Goal: Task Accomplishment & Management: Use online tool/utility

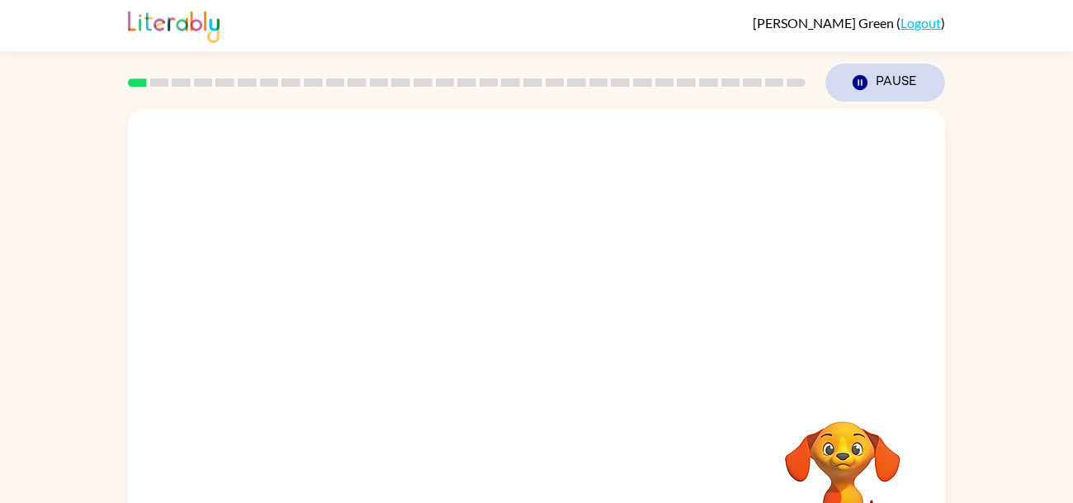
click at [868, 78] on icon "Pause" at bounding box center [860, 82] width 18 height 18
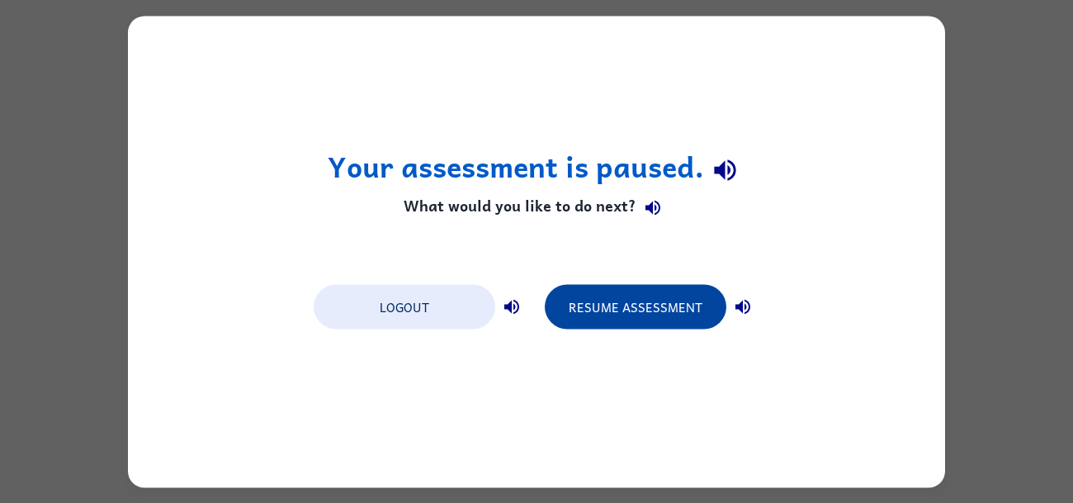
click at [666, 292] on button "Resume Assessment" at bounding box center [636, 306] width 182 height 45
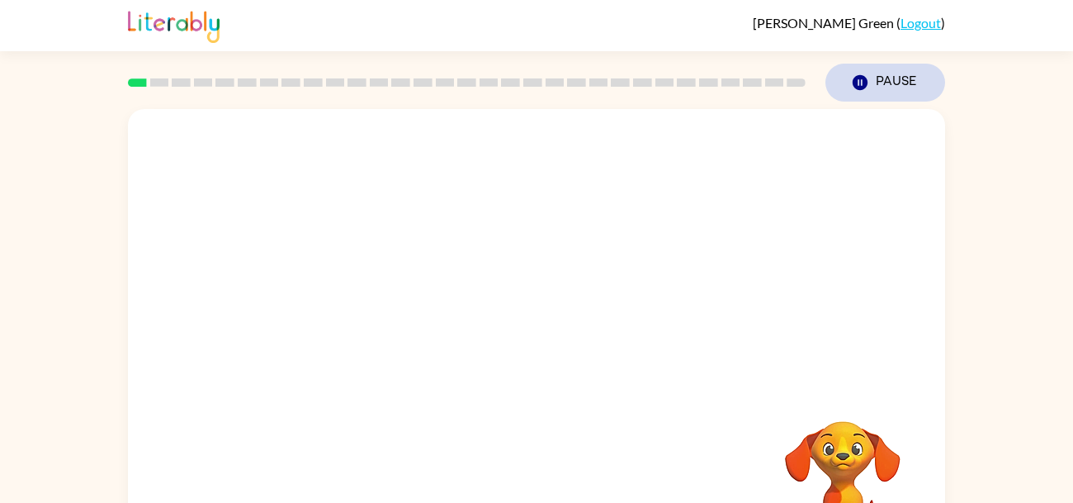
click at [906, 81] on button "Pause Pause" at bounding box center [886, 83] width 120 height 38
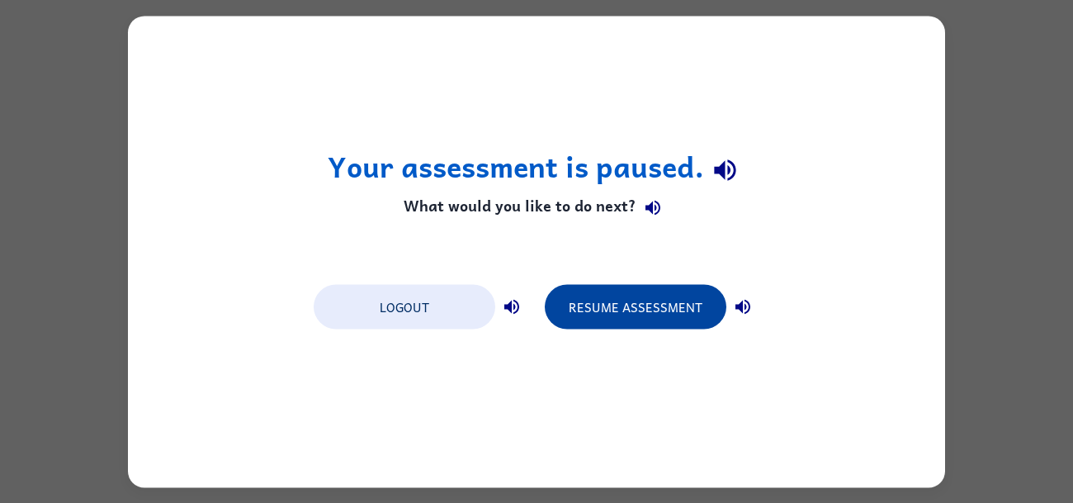
click at [682, 326] on button "Resume Assessment" at bounding box center [636, 306] width 182 height 45
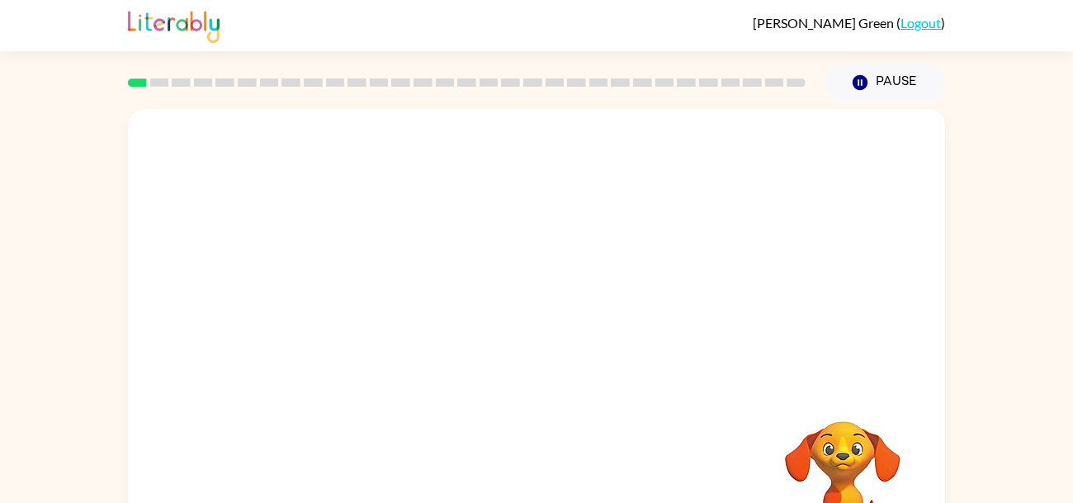
scroll to position [78, 0]
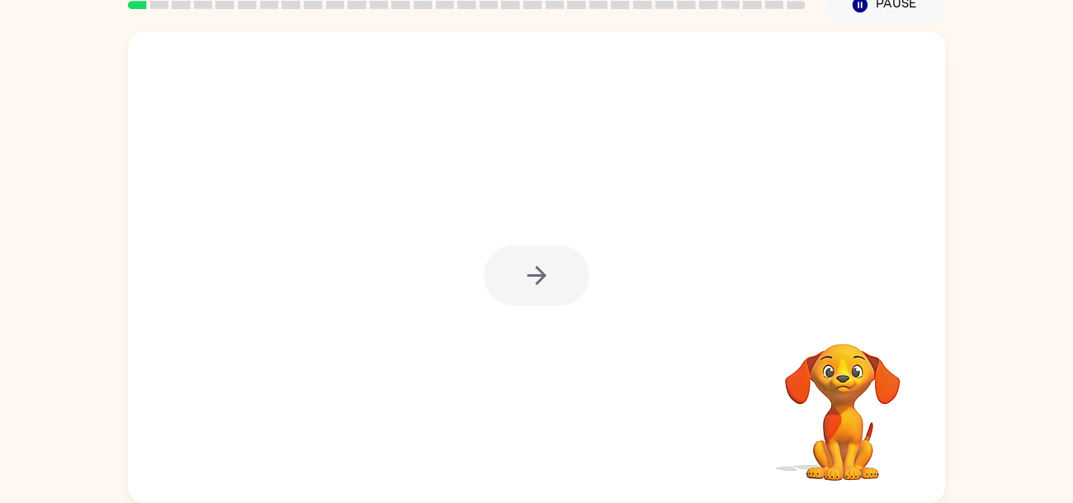
click at [530, 296] on div at bounding box center [537, 275] width 106 height 60
click at [550, 273] on icon "button" at bounding box center [537, 275] width 29 height 29
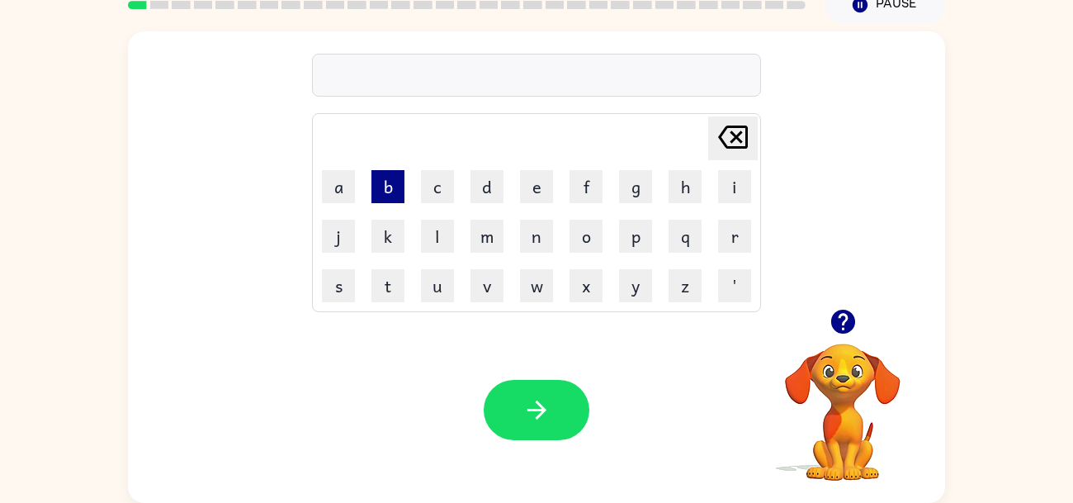
click at [386, 179] on button "b" at bounding box center [388, 186] width 33 height 33
type button "b"
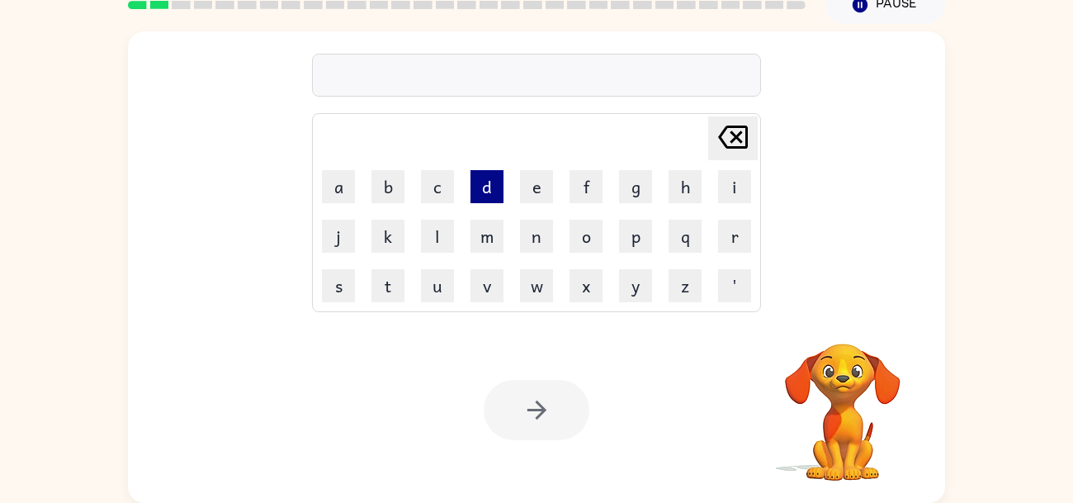
click at [489, 182] on button "d" at bounding box center [487, 186] width 33 height 33
click at [732, 124] on icon "[PERSON_NAME] last character input" at bounding box center [733, 137] width 40 height 40
type button "delete"
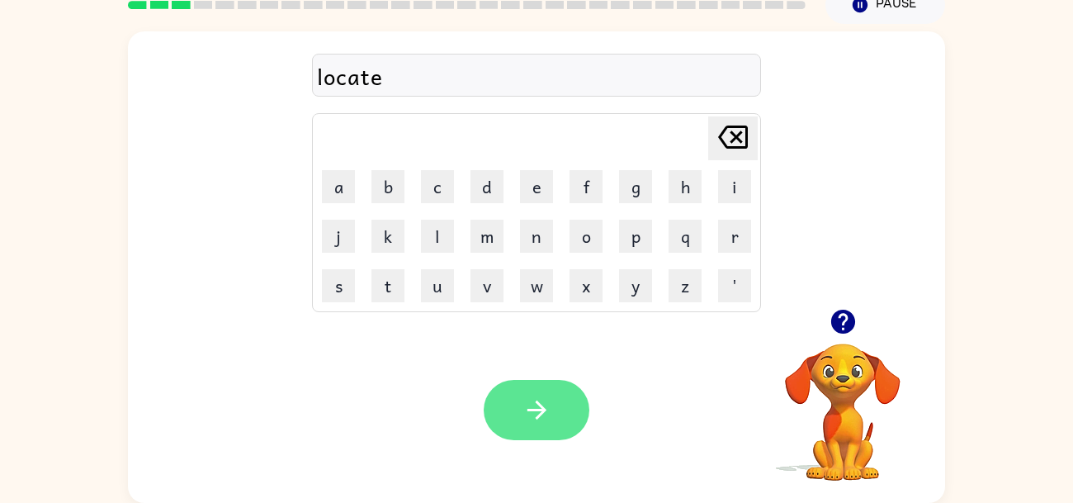
click at [511, 404] on button "button" at bounding box center [537, 410] width 106 height 60
click at [524, 415] on icon "button" at bounding box center [537, 410] width 29 height 29
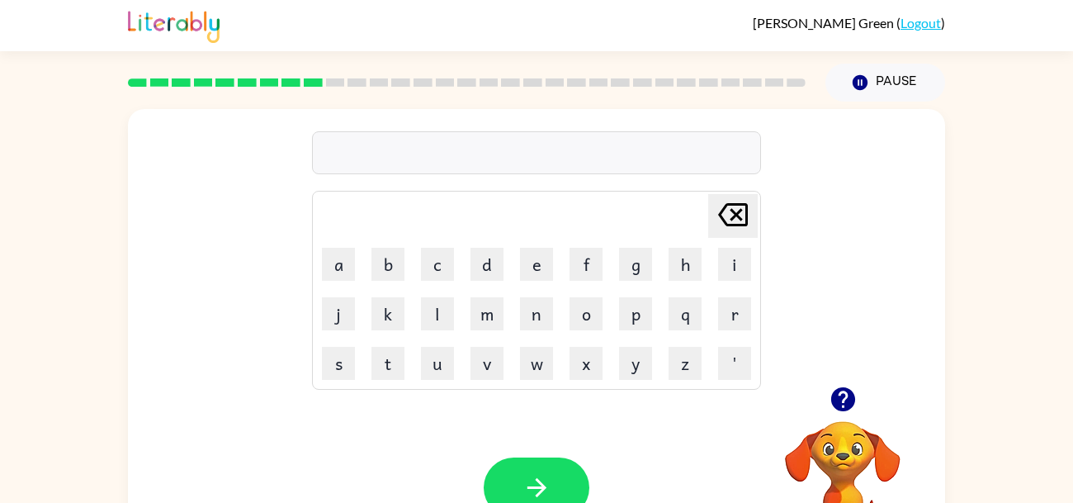
click at [840, 396] on icon "button" at bounding box center [843, 399] width 29 height 29
click at [844, 390] on icon "button" at bounding box center [843, 399] width 24 height 24
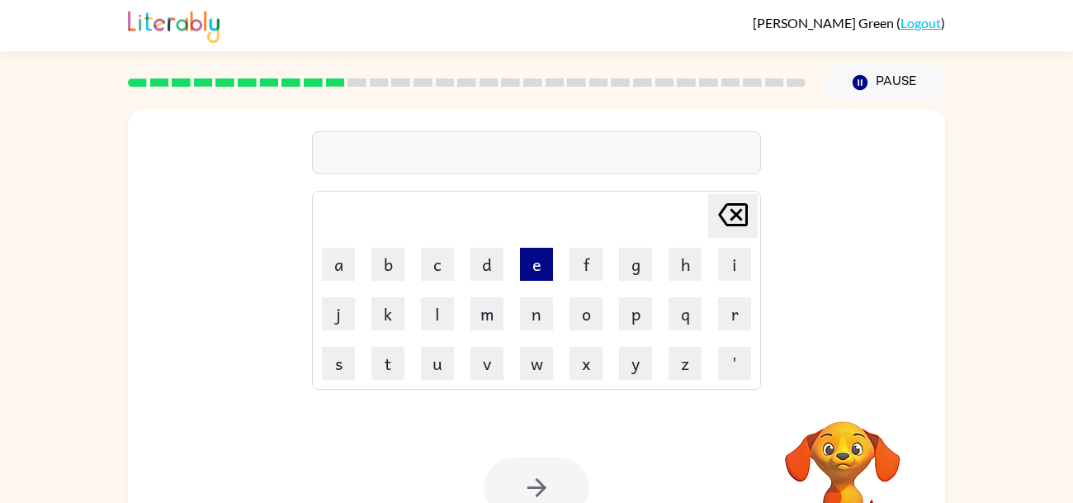
click at [539, 267] on button "e" at bounding box center [536, 264] width 33 height 33
type button "e"
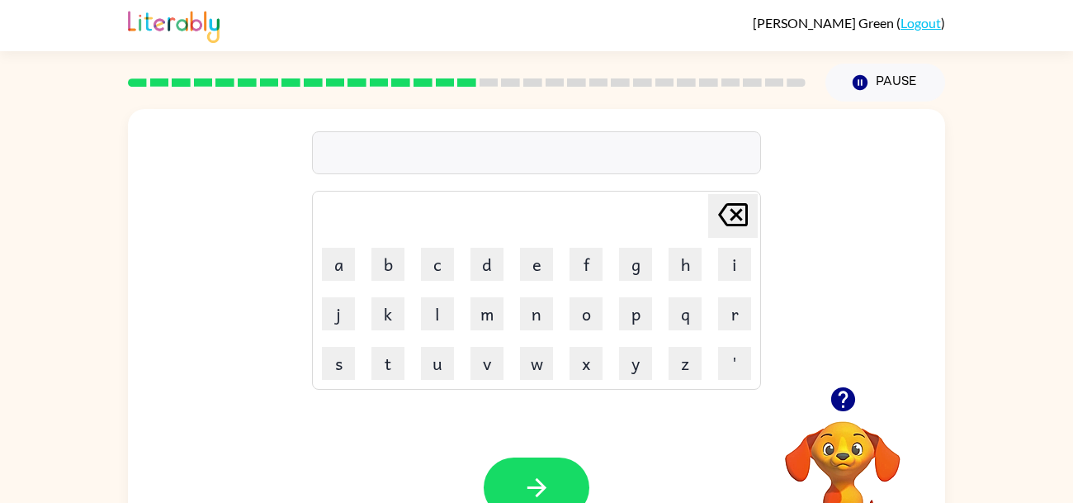
click at [850, 393] on icon "button" at bounding box center [843, 399] width 24 height 24
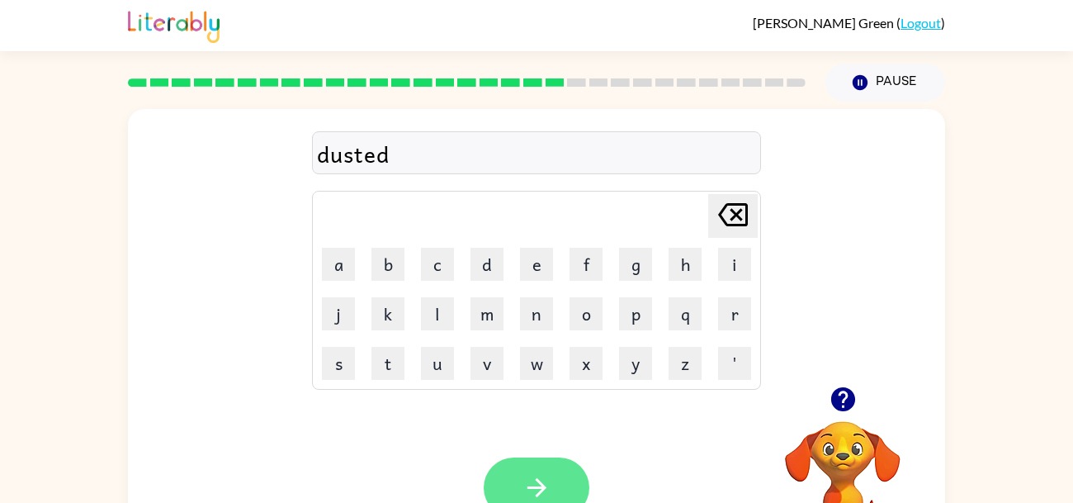
click at [563, 469] on button "button" at bounding box center [537, 487] width 106 height 60
